Goal: Task Accomplishment & Management: Manage account settings

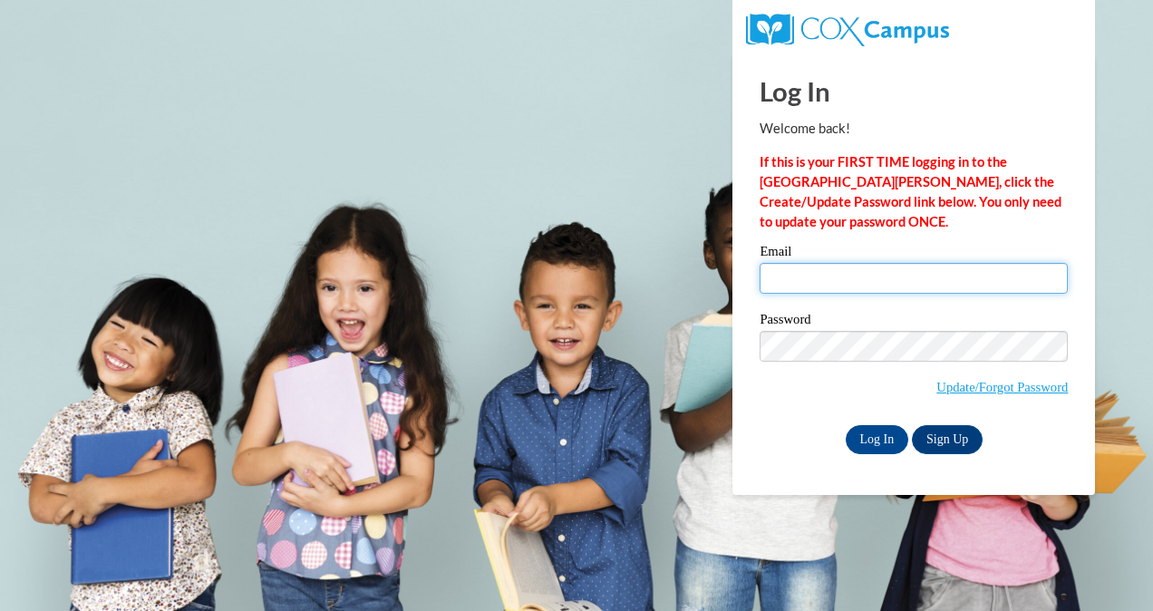
click at [1032, 274] on input "Email" at bounding box center [914, 278] width 308 height 31
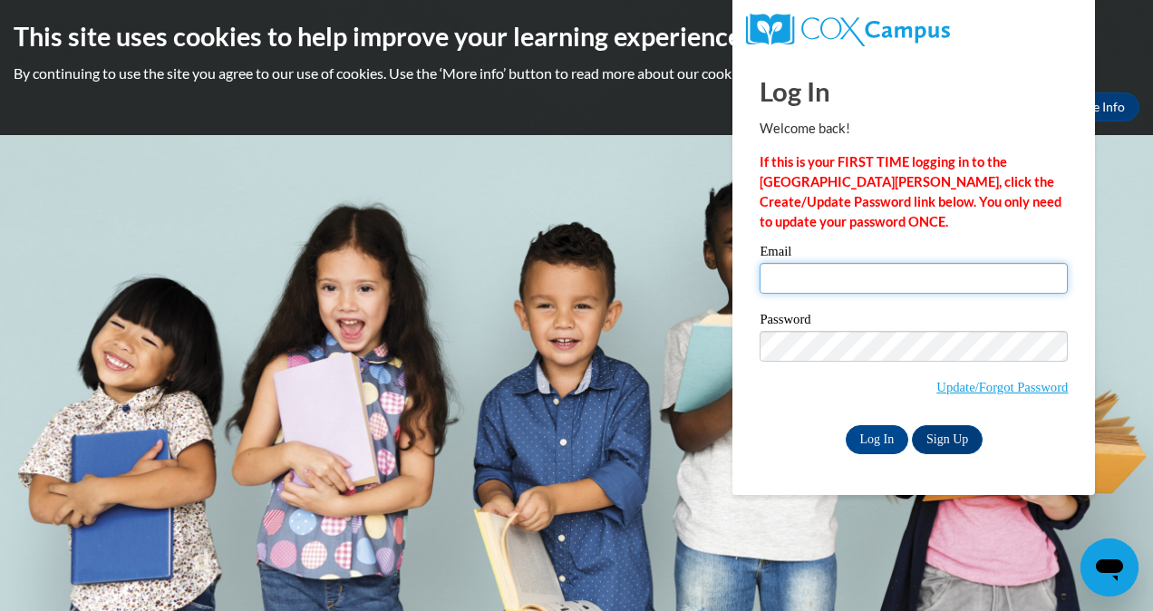
type input "[EMAIL_ADDRESS][DOMAIN_NAME]"
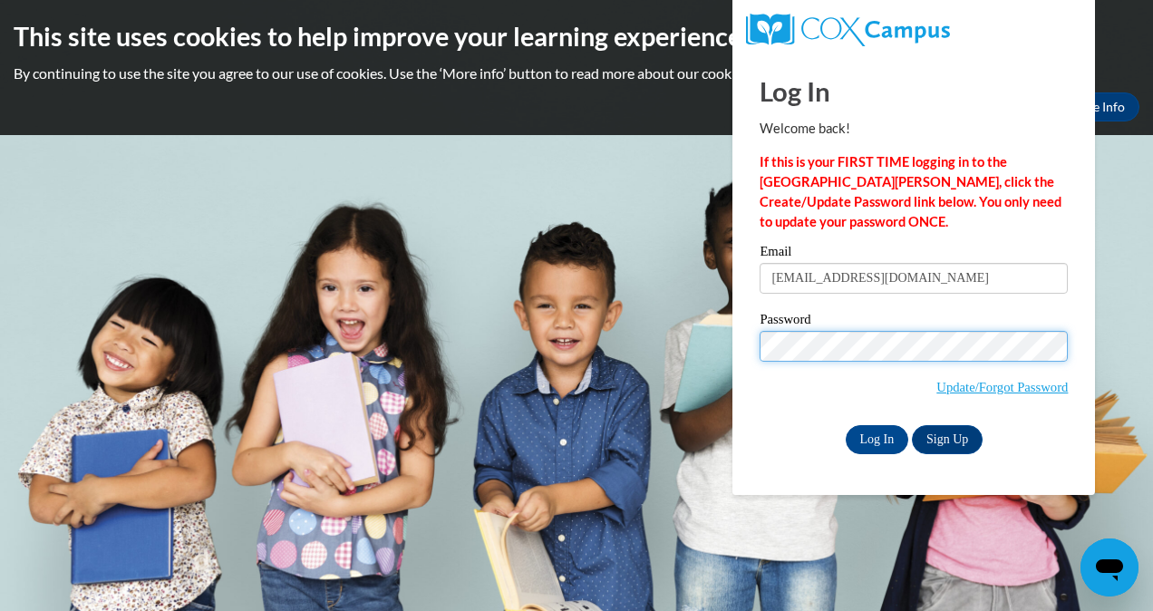
click at [846, 425] on input "Log In" at bounding box center [877, 439] width 63 height 29
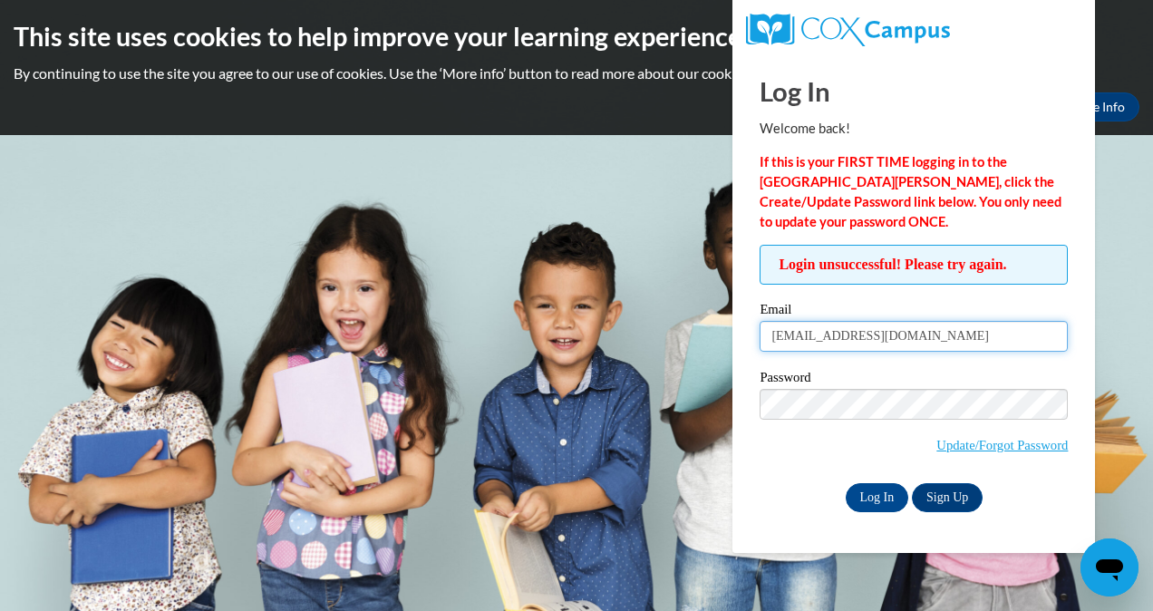
click at [837, 335] on input "[EMAIL_ADDRESS][DOMAIN_NAME]" at bounding box center [914, 336] width 308 height 31
